Goal: Information Seeking & Learning: Learn about a topic

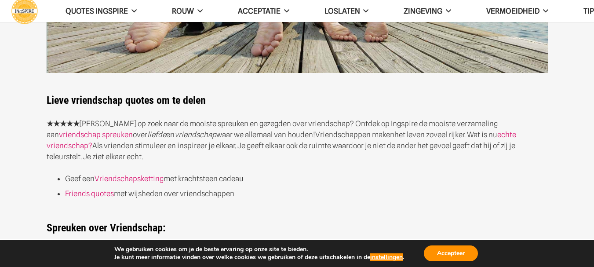
scroll to position [199, 0]
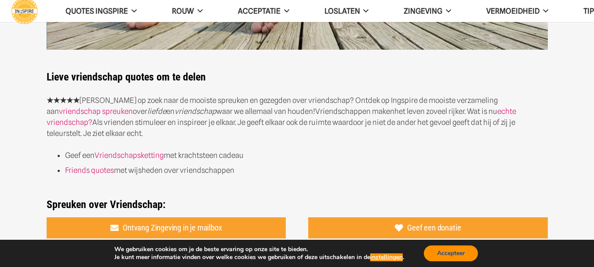
click at [460, 252] on button "Accepteer" at bounding box center [451, 253] width 54 height 16
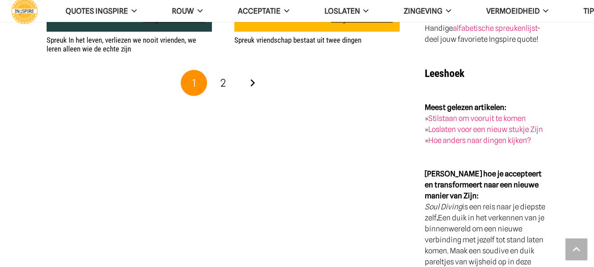
scroll to position [1717, 0]
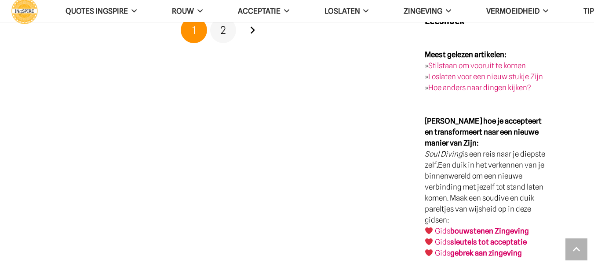
click at [222, 28] on span "2" at bounding box center [223, 30] width 6 height 13
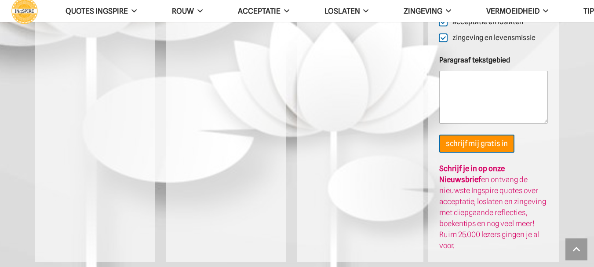
scroll to position [2425, 0]
